Goal: Task Accomplishment & Management: Use online tool/utility

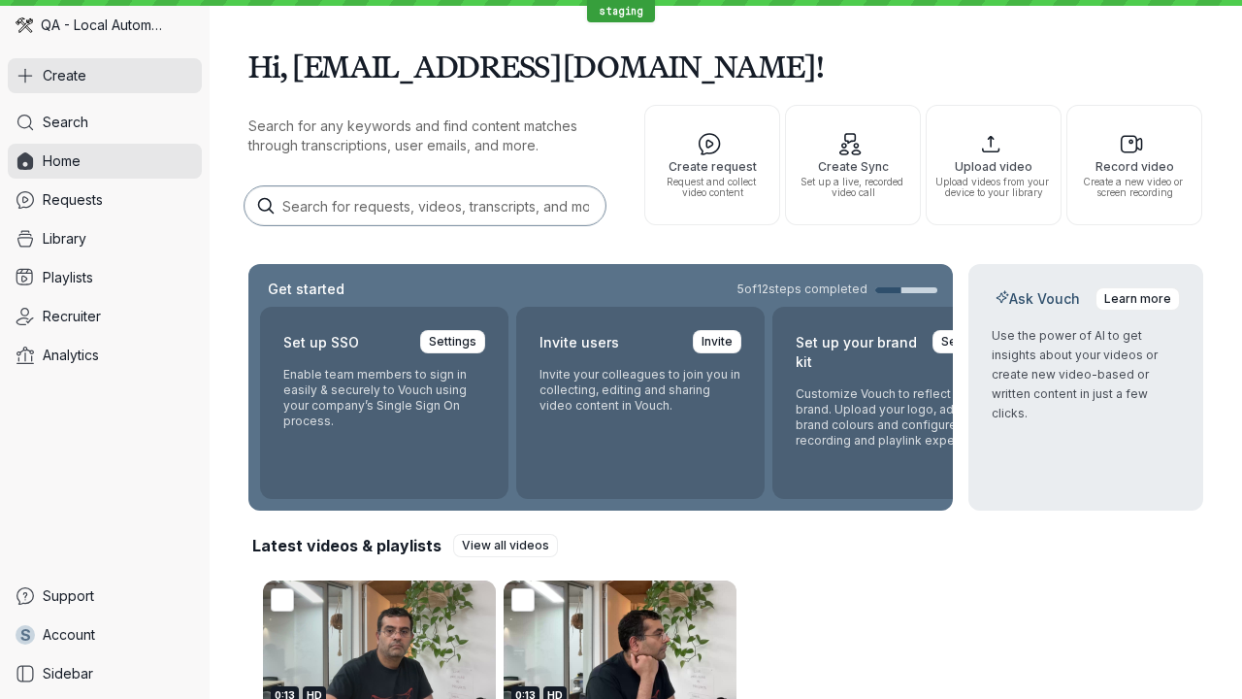
click at [105, 76] on button "Create" at bounding box center [105, 75] width 194 height 35
